Goal: Information Seeking & Learning: Learn about a topic

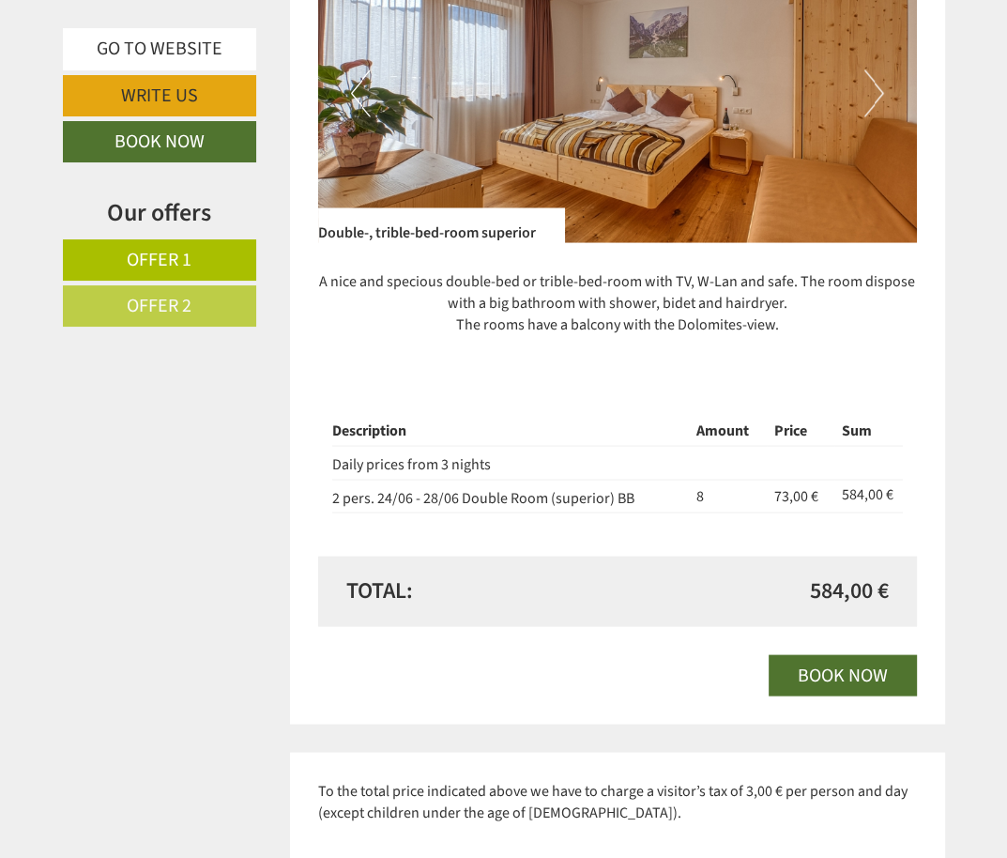
scroll to position [2928, 0]
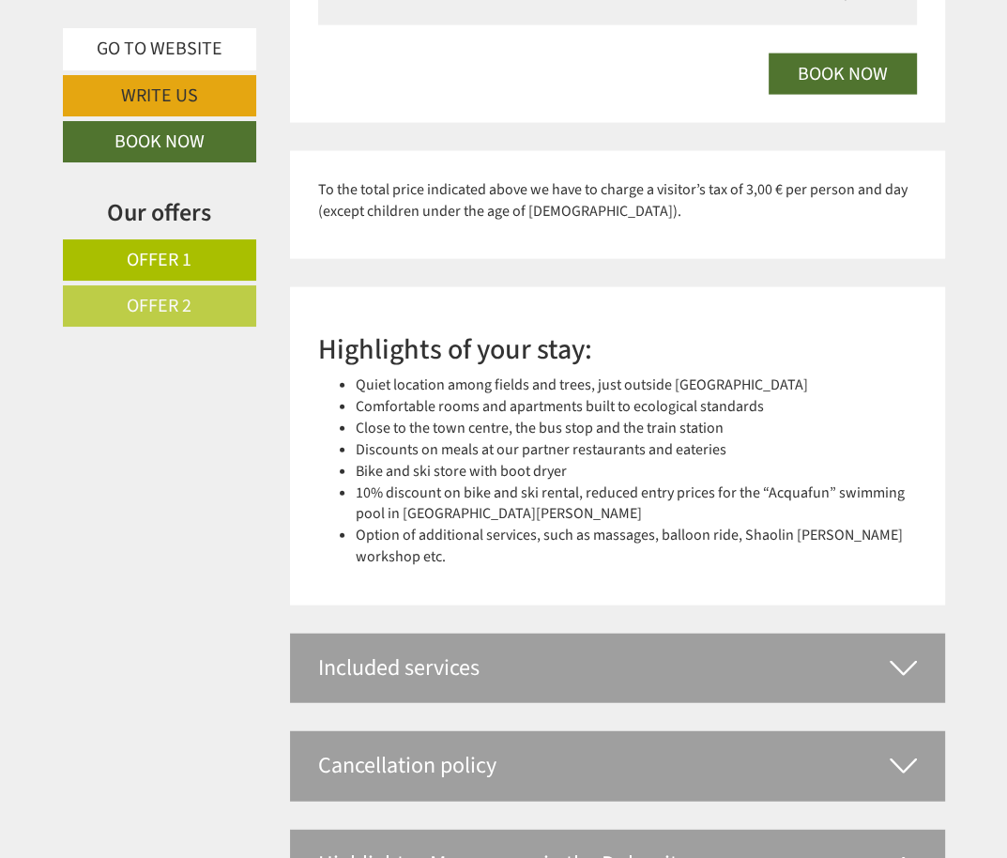
click at [356, 439] on li "Discounts on meals at our partner restaurants and eateries" at bounding box center [636, 450] width 561 height 22
click at [526, 659] on div "Included services" at bounding box center [617, 667] width 655 height 69
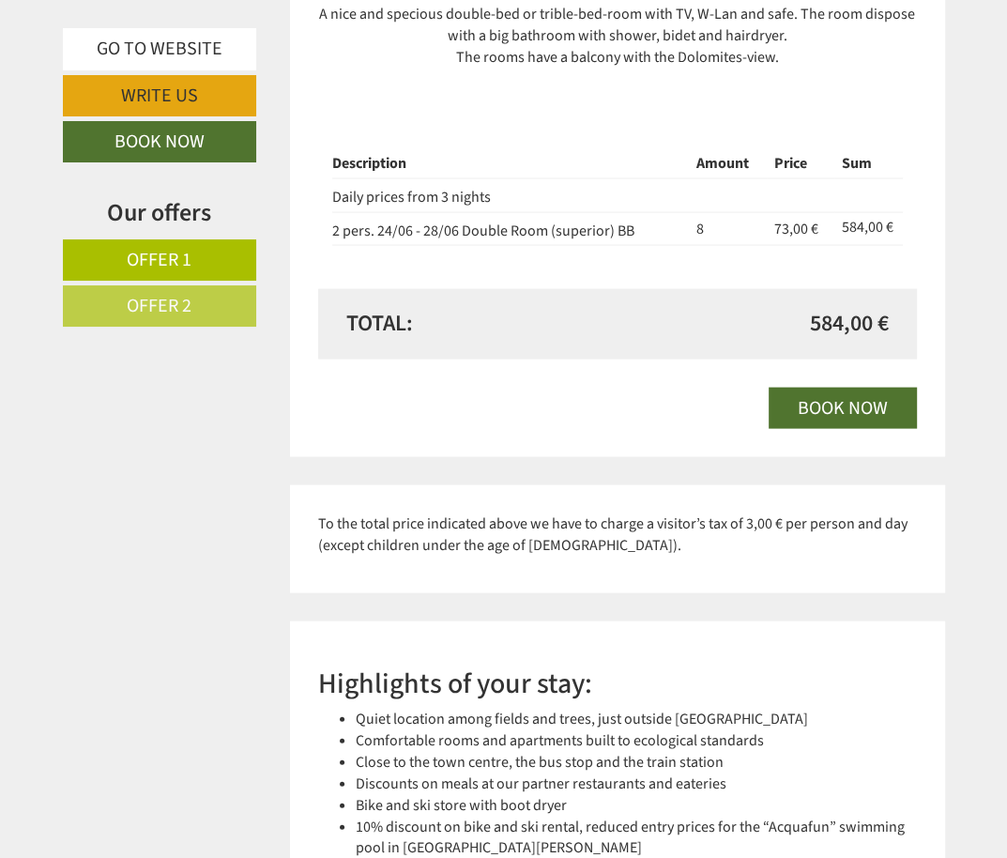
scroll to position [2553, 0]
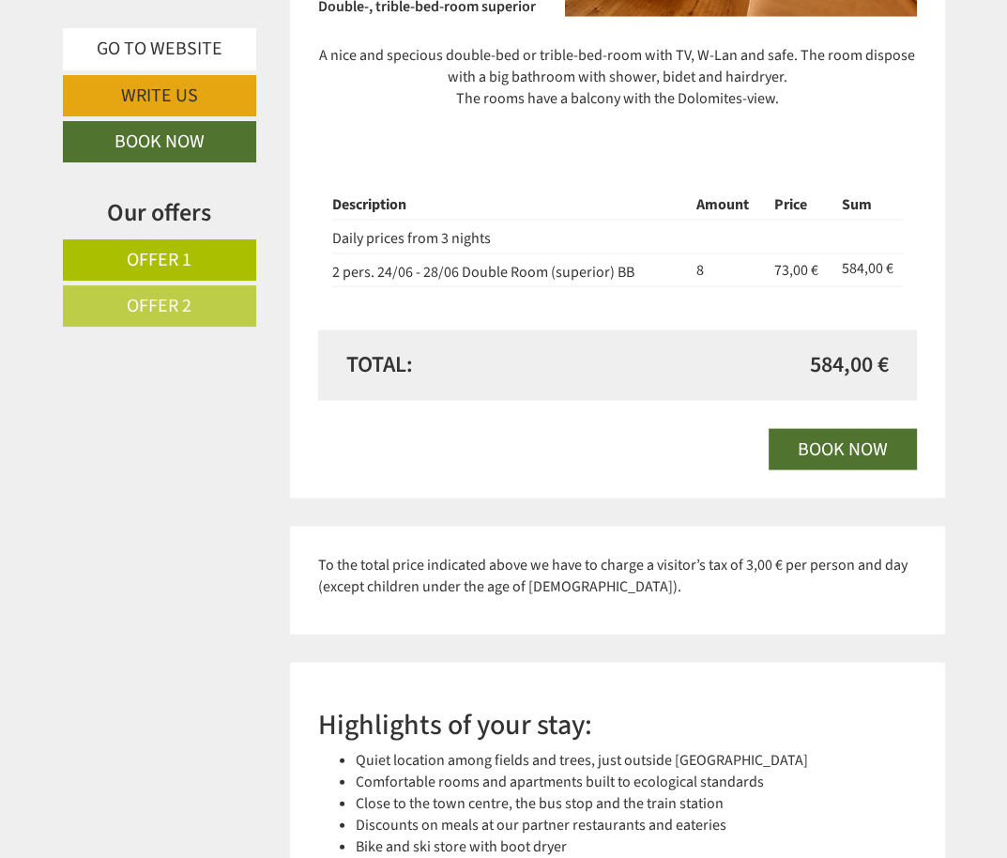
click at [604, 313] on div "Description Amount Price Sum Daily prices from 3 nights 2 pers. 24/06 - 28/06 D…" at bounding box center [617, 239] width 599 height 184
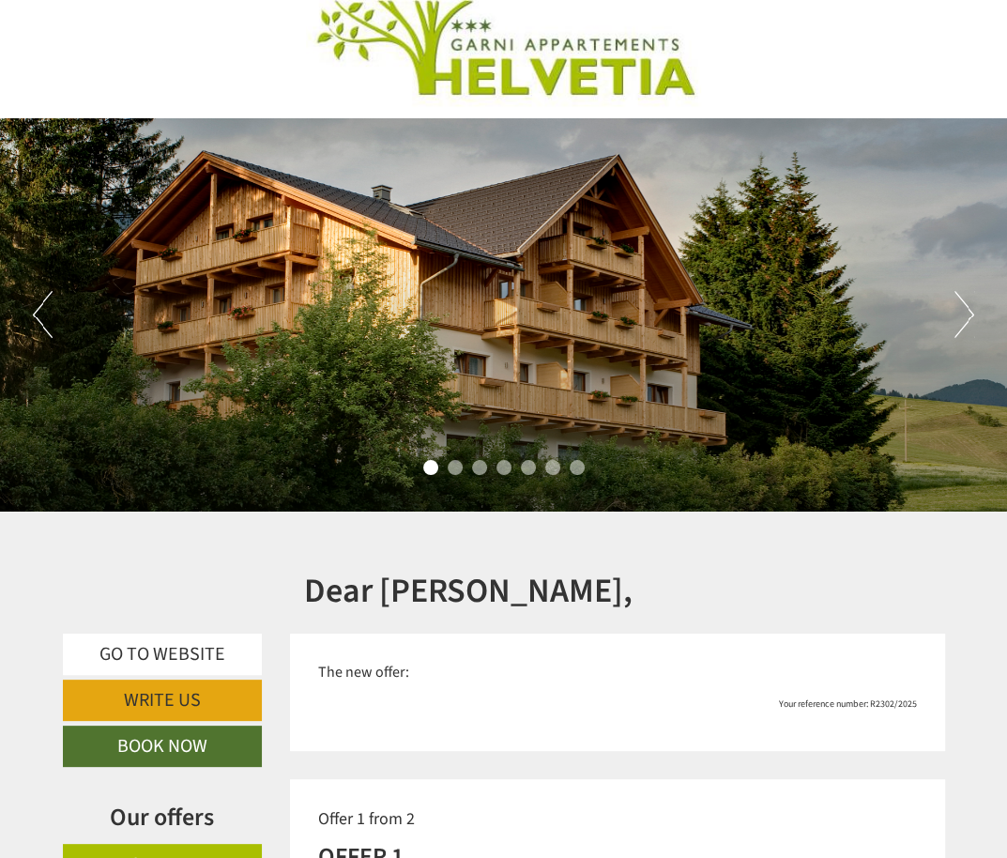
scroll to position [0, 0]
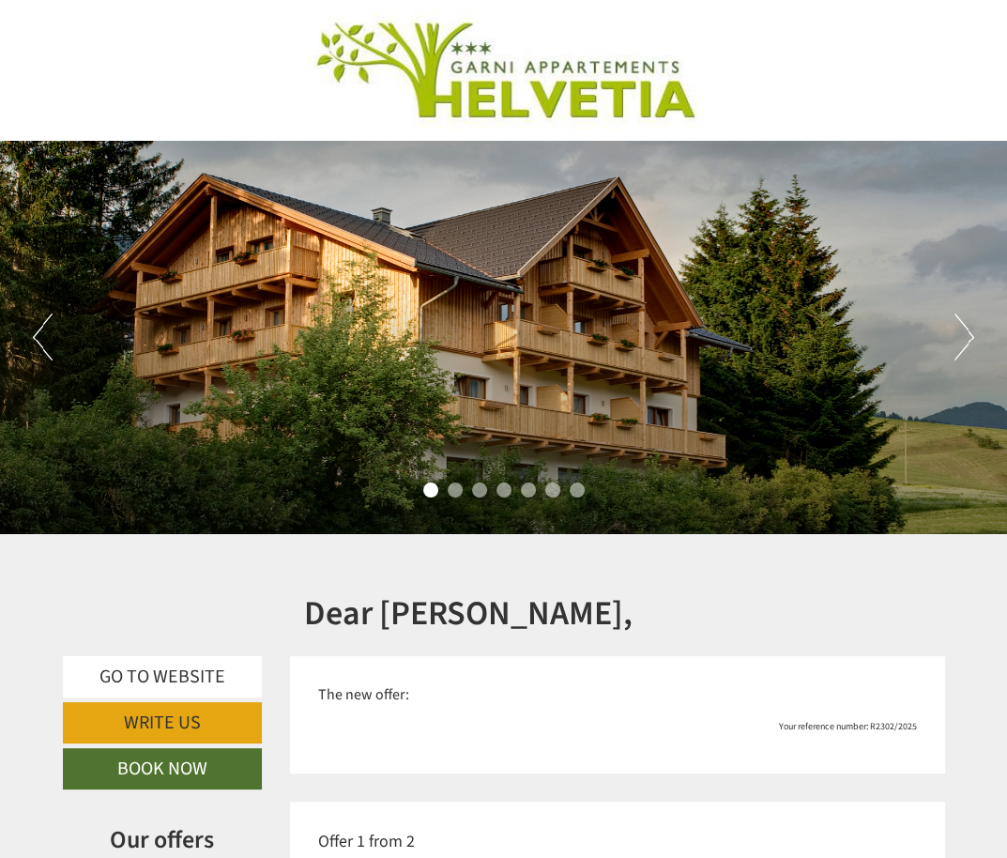
drag, startPoint x: 851, startPoint y: 610, endPoint x: 653, endPoint y: 300, distance: 367.6
click at [851, 608] on div "Dear [PERSON_NAME]," at bounding box center [617, 609] width 683 height 94
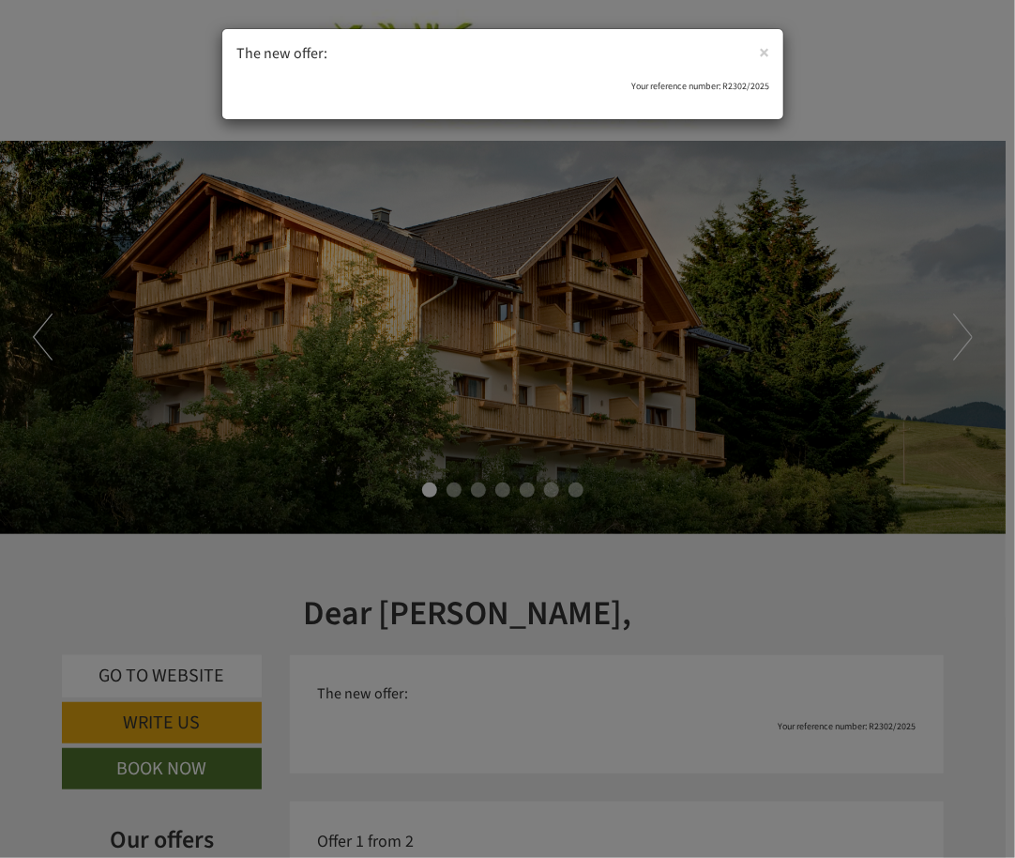
click at [786, 481] on div "× The new offer: Your reference number: R2302/2025" at bounding box center [507, 429] width 1015 height 858
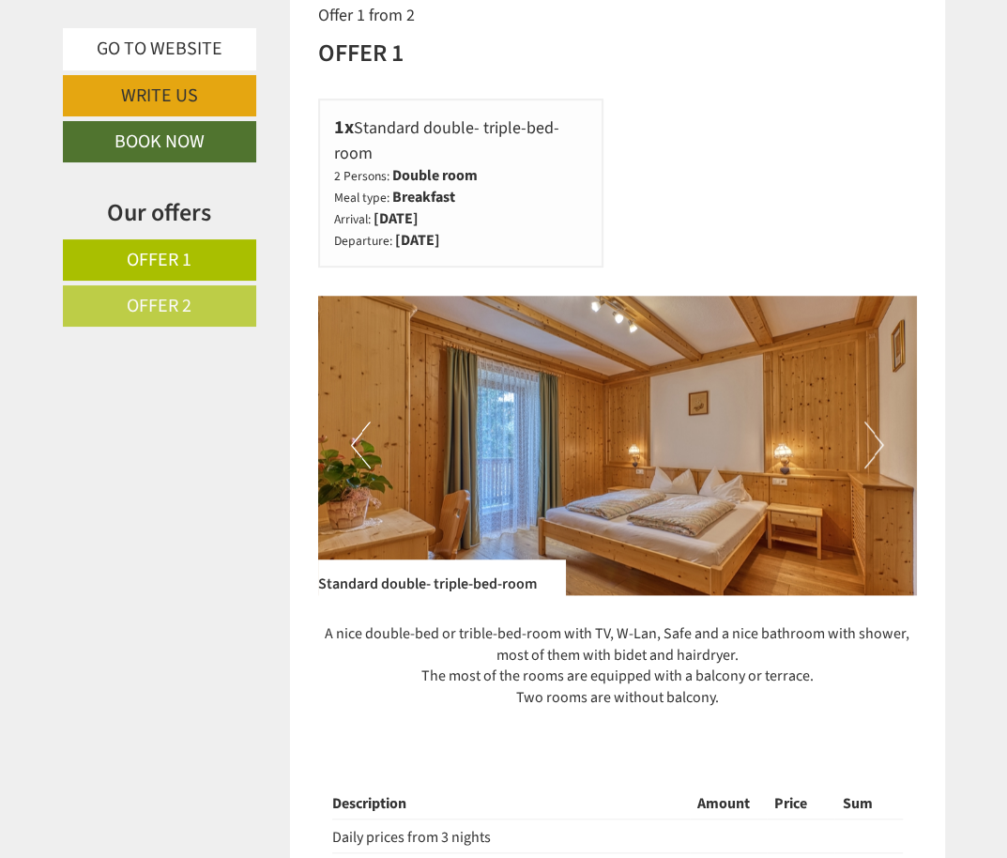
scroll to position [1351, 0]
